Goal: Navigation & Orientation: Find specific page/section

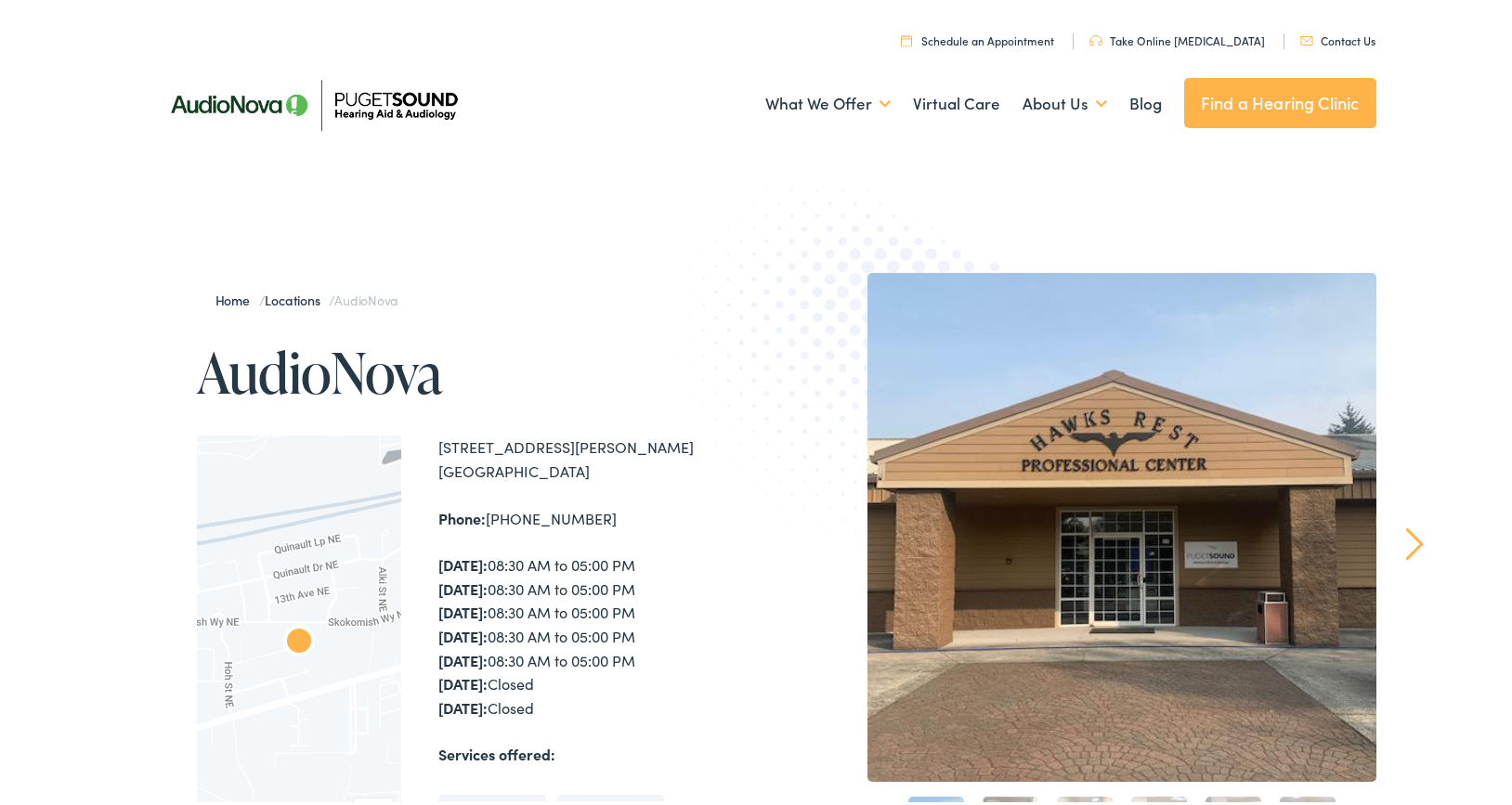
click at [1396, 176] on div "Home / Locations / AudioNova AudioNova ← Move left → Move right ↑ Move up ↓ Mov…" at bounding box center [763, 670] width 1526 height 988
click at [1265, 102] on link "Find a Hearing Clinic" at bounding box center [1280, 99] width 192 height 50
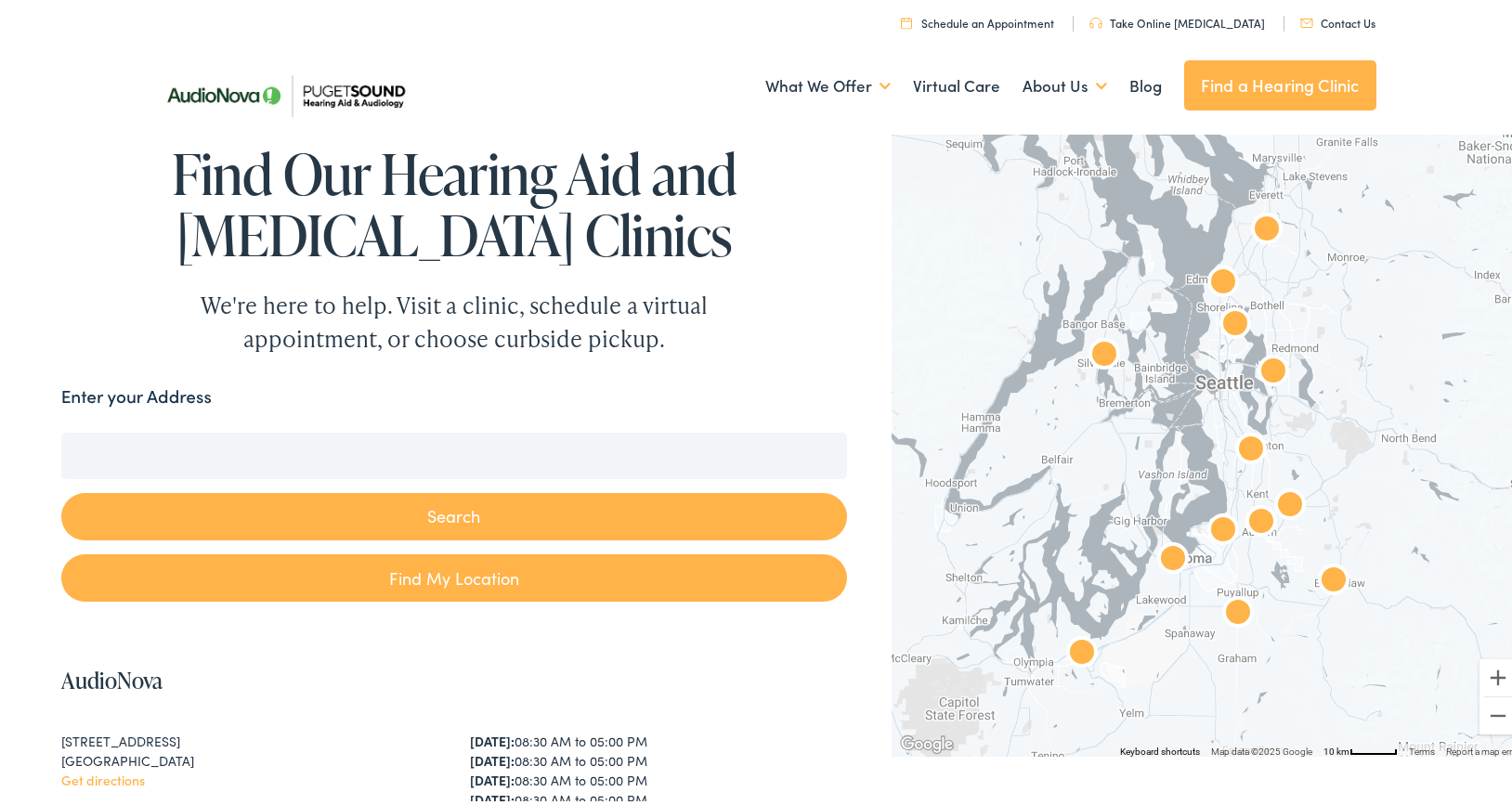
click at [338, 457] on input "Enter your Address" at bounding box center [453, 451] width 786 height 46
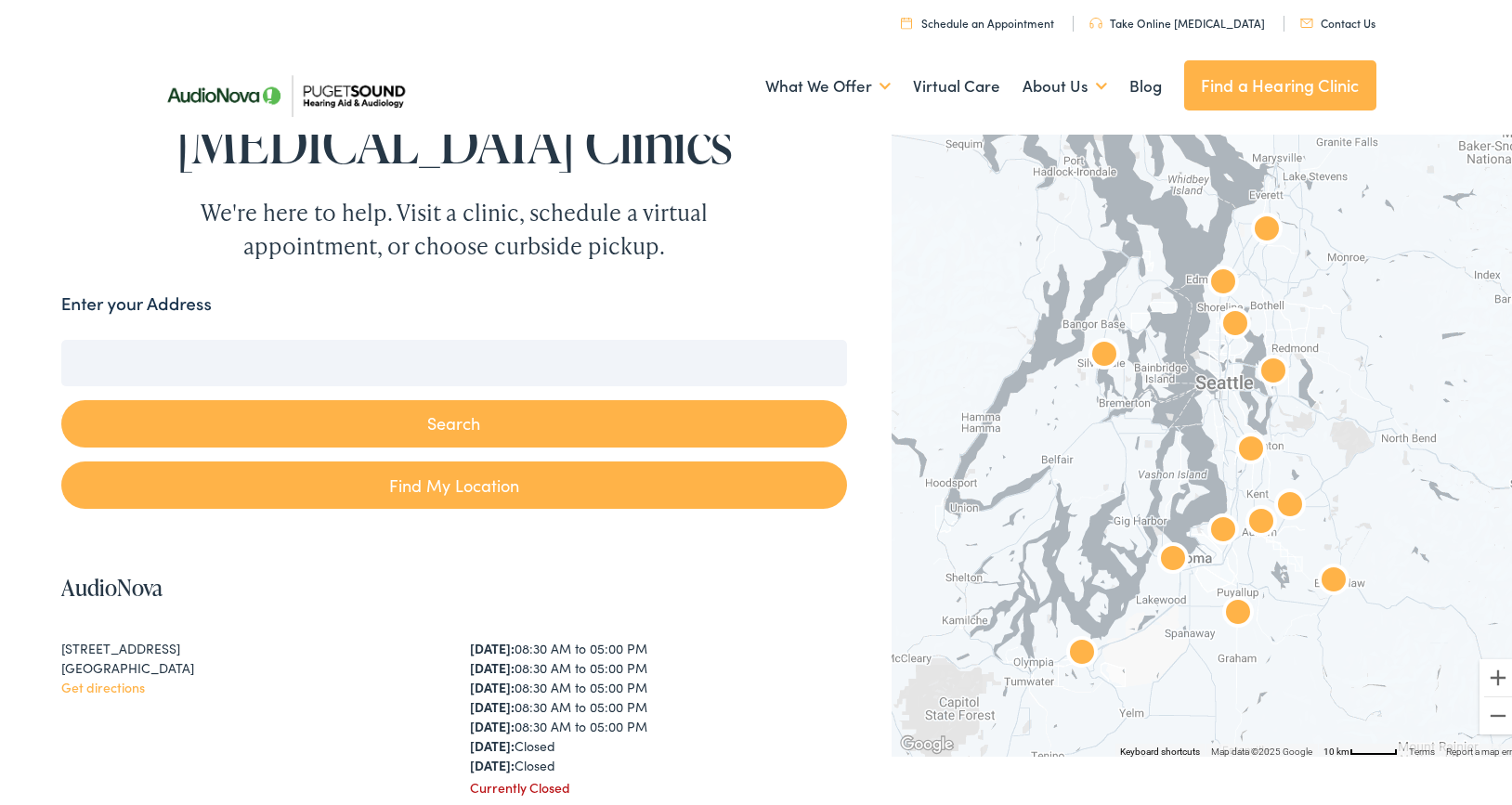
scroll to position [186, 0]
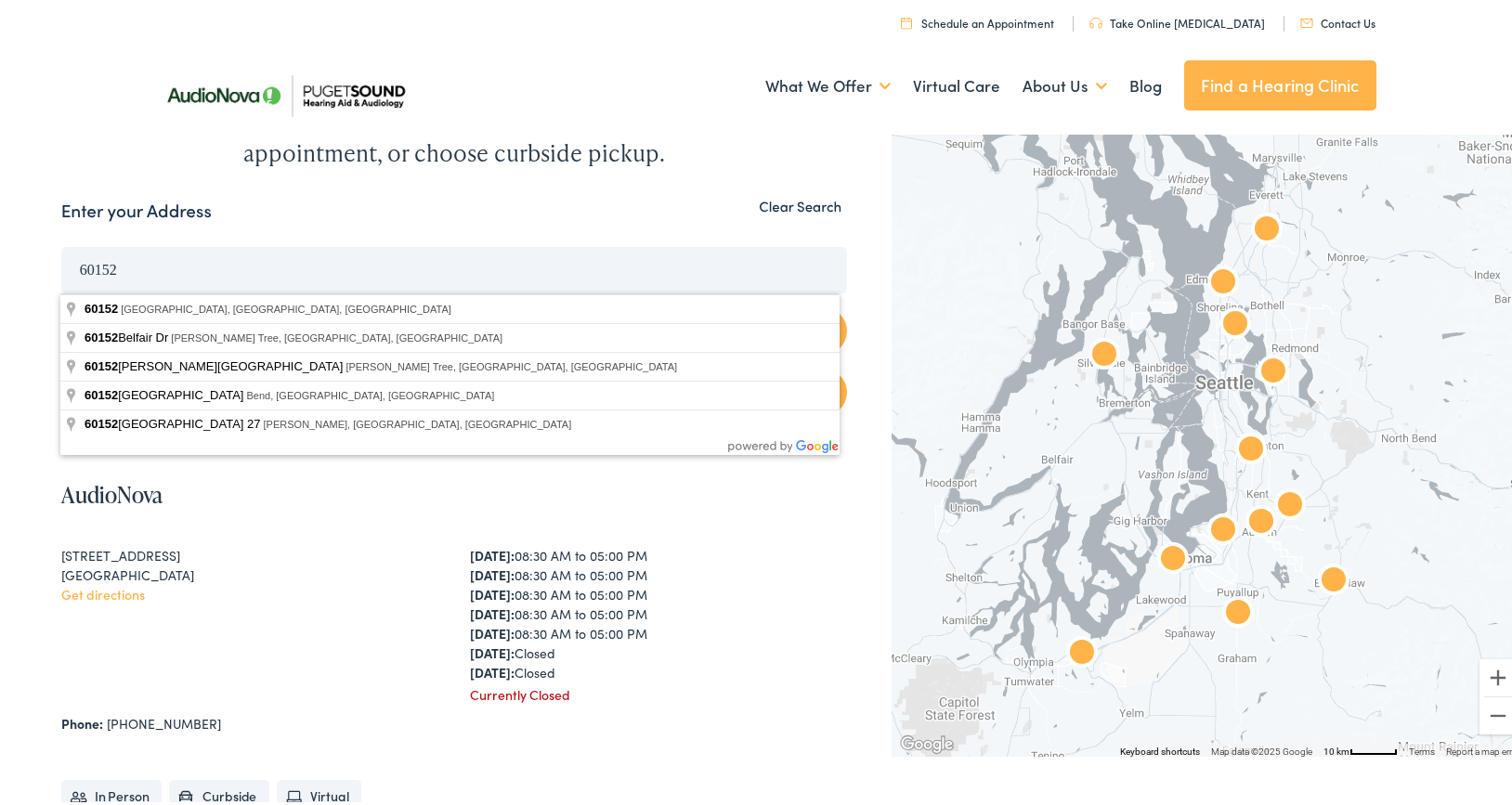
click at [156, 265] on input "60152" at bounding box center [453, 266] width 786 height 46
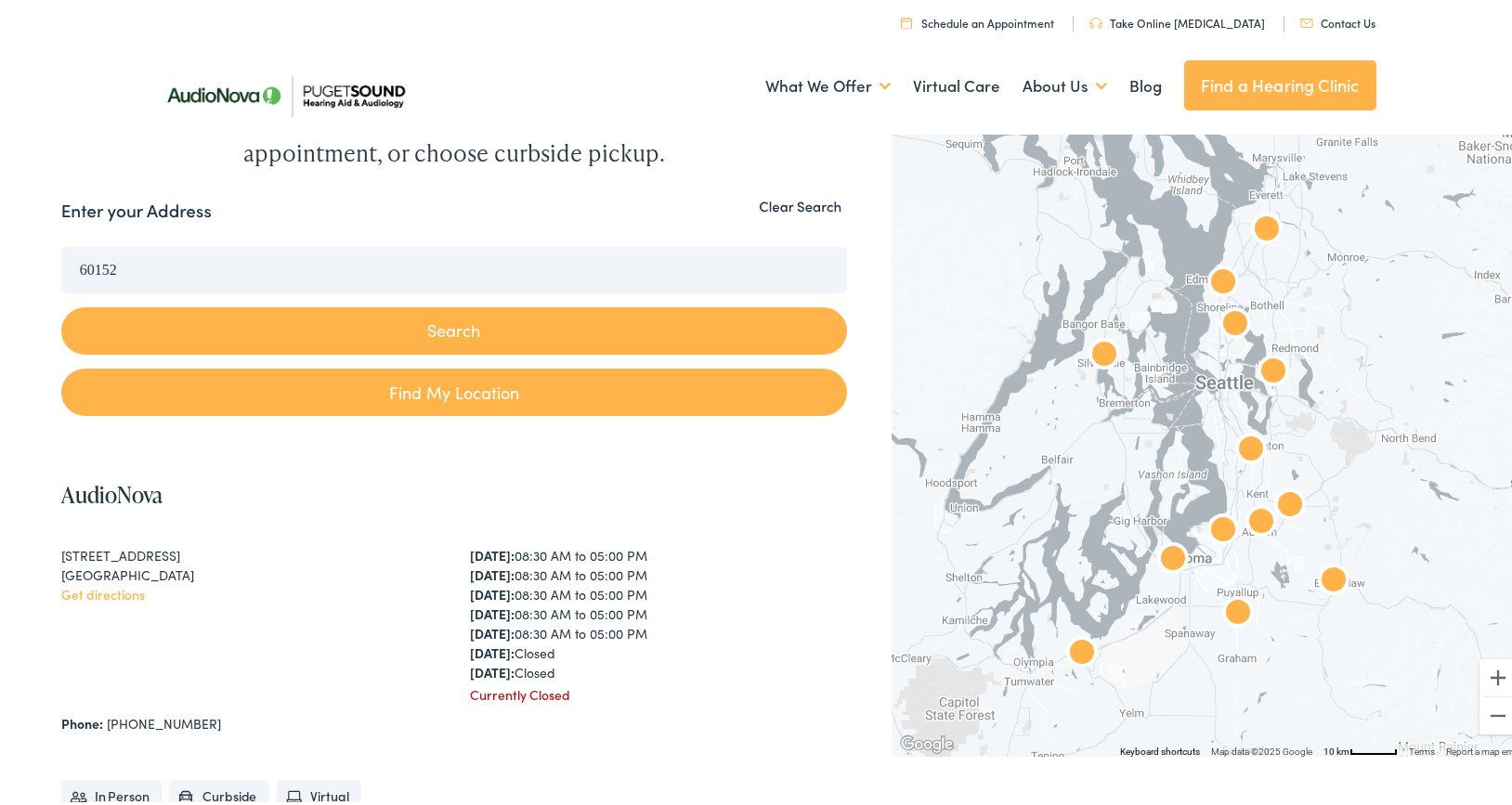
click at [214, 271] on input "60152" at bounding box center [453, 266] width 786 height 46
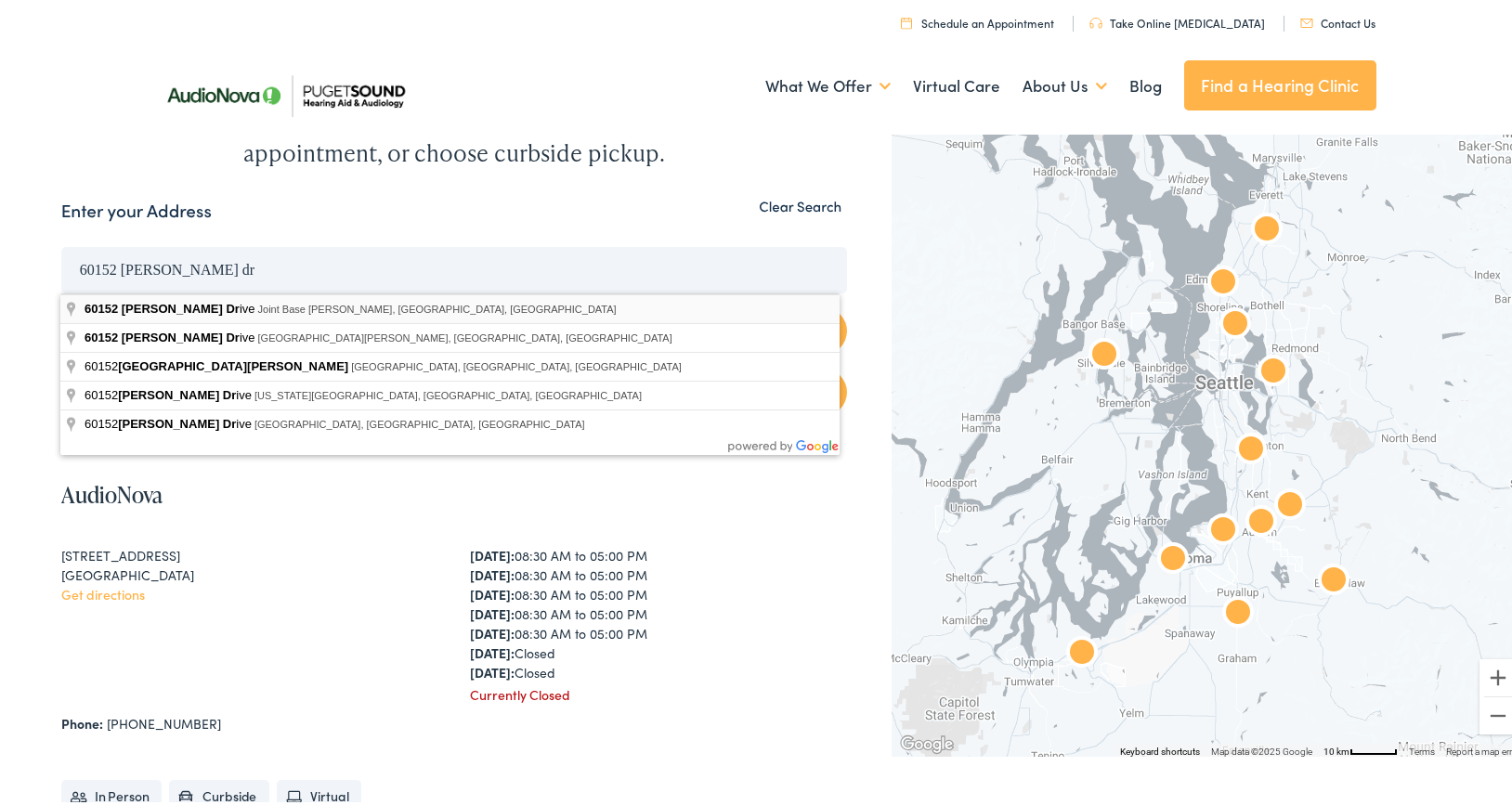
type input "[STREET_ADDRESS][PERSON_NAME][PERSON_NAME]"
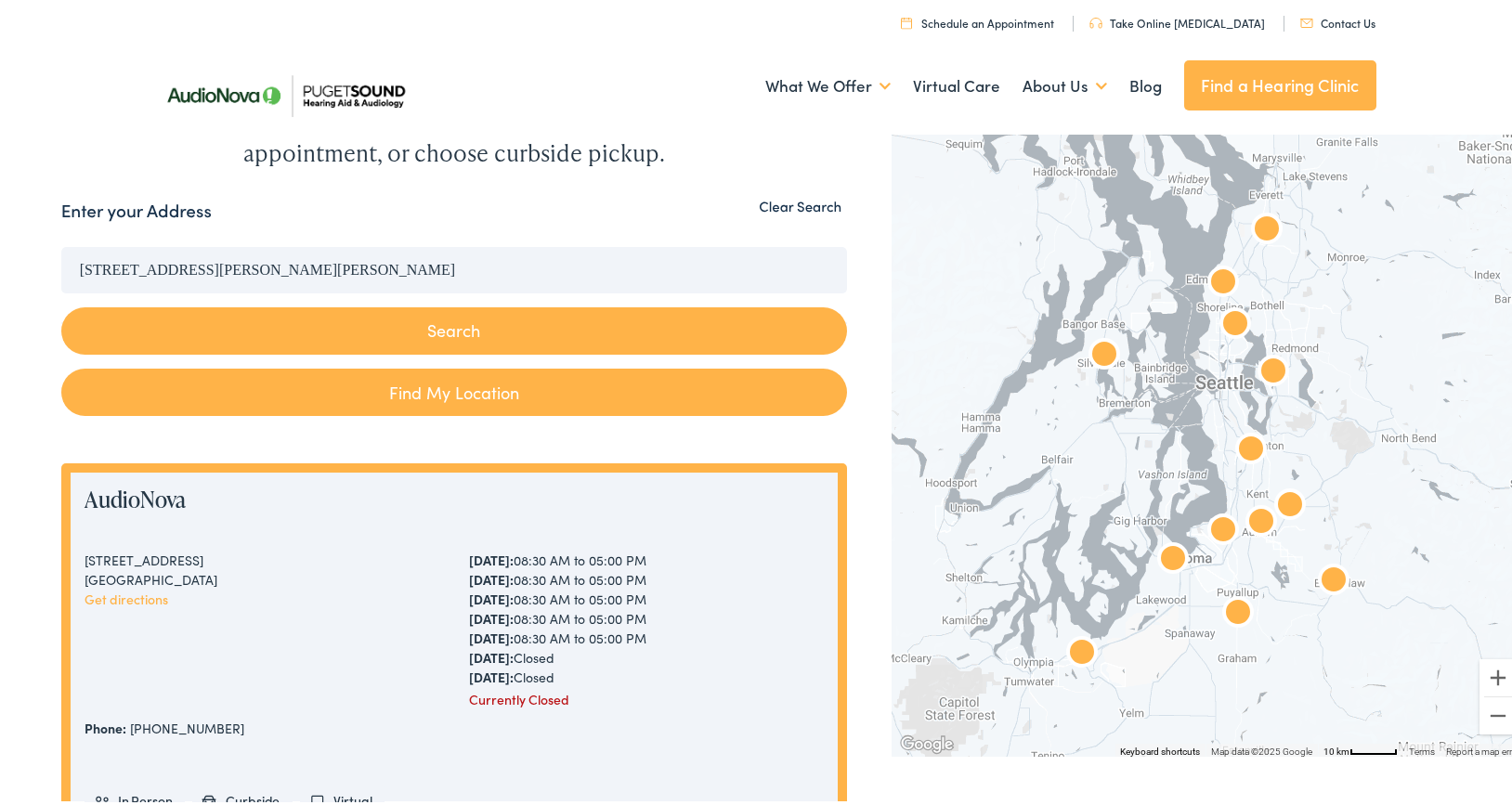
click at [491, 332] on button "Search" at bounding box center [453, 327] width 786 height 47
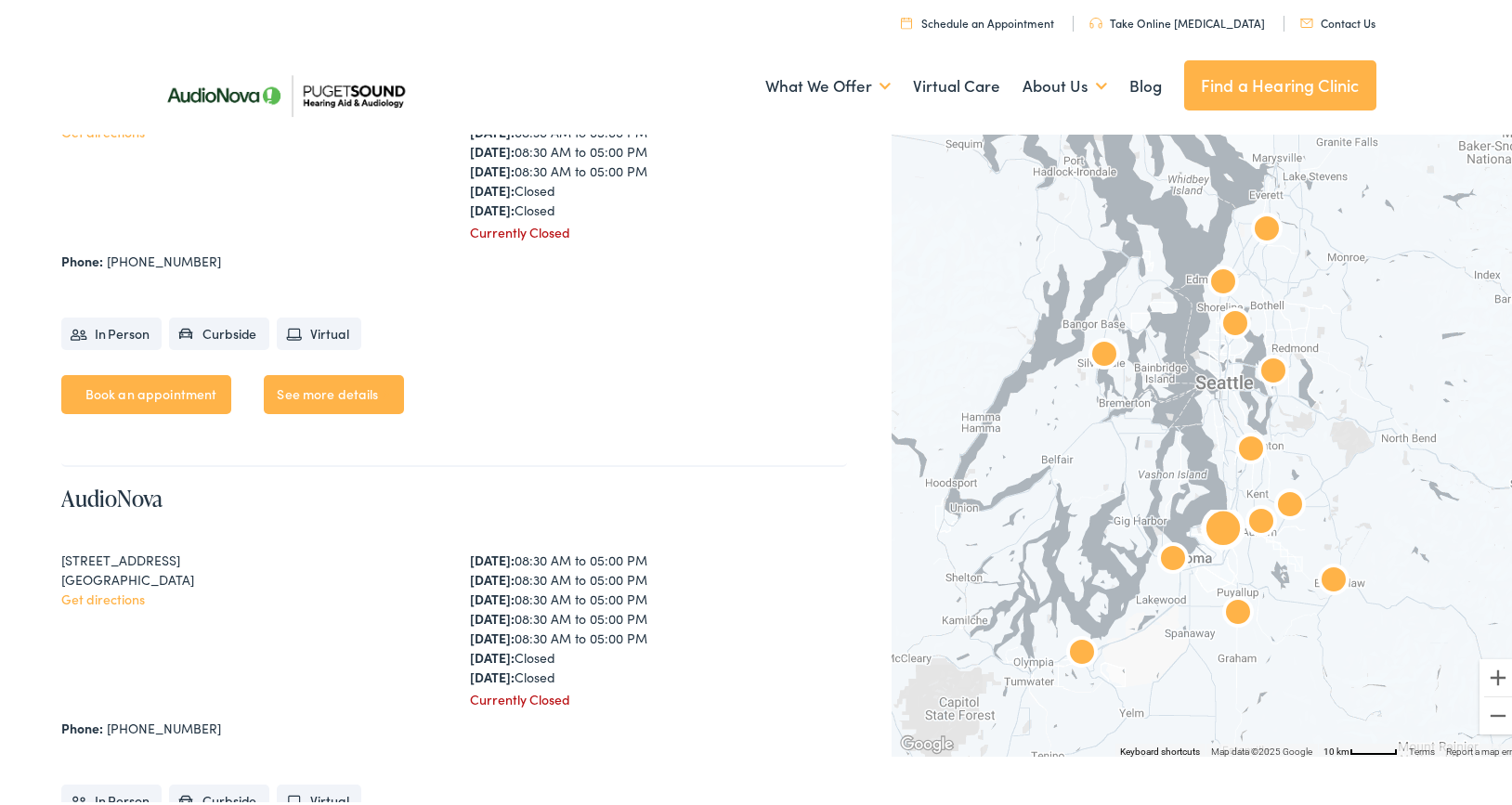
scroll to position [3064, 0]
